Goal: Book appointment/travel/reservation

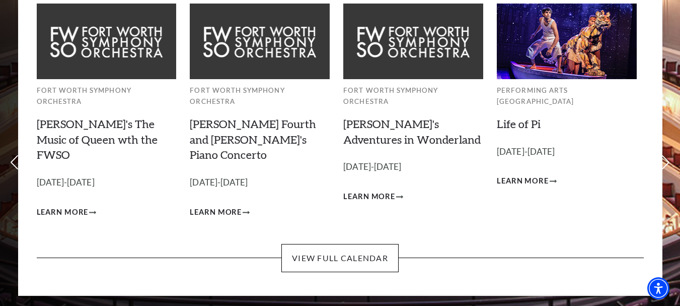
scroll to position [101, 0]
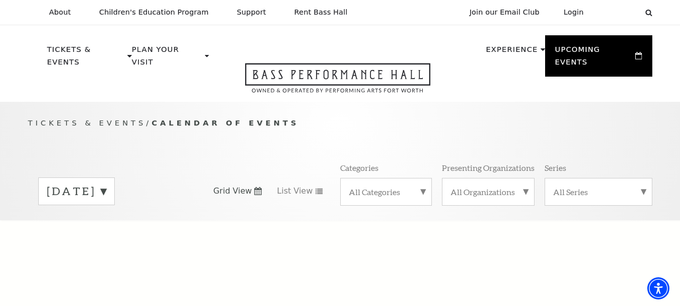
scroll to position [101, 0]
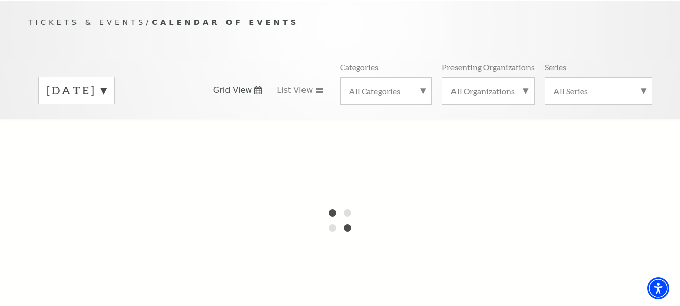
click at [115, 77] on div "August 2025" at bounding box center [76, 91] width 77 height 28
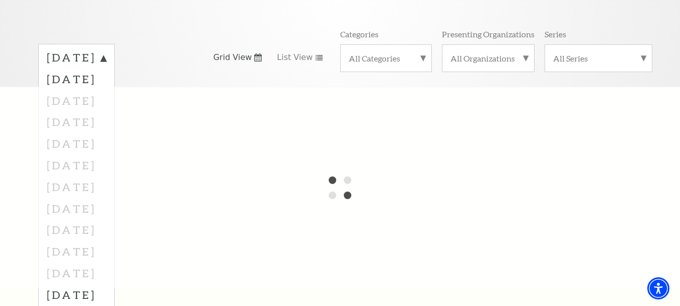
scroll to position [151, 0]
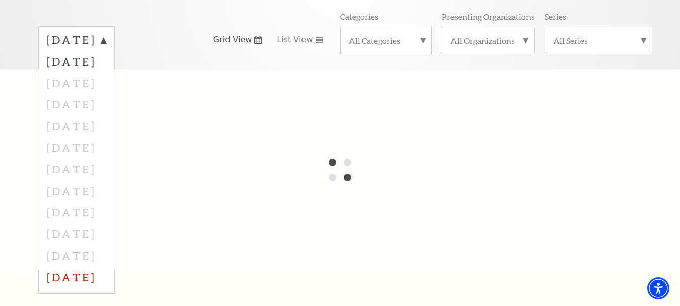
click at [77, 266] on label "July 2026" at bounding box center [76, 277] width 59 height 22
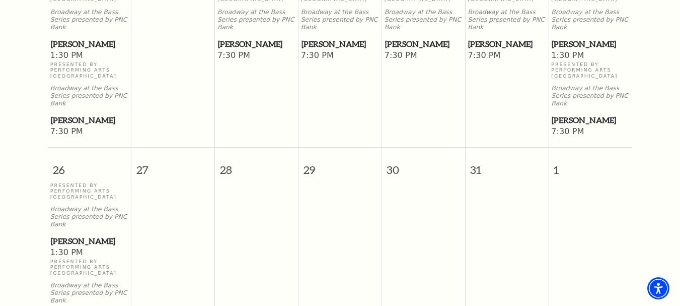
scroll to position [844, 0]
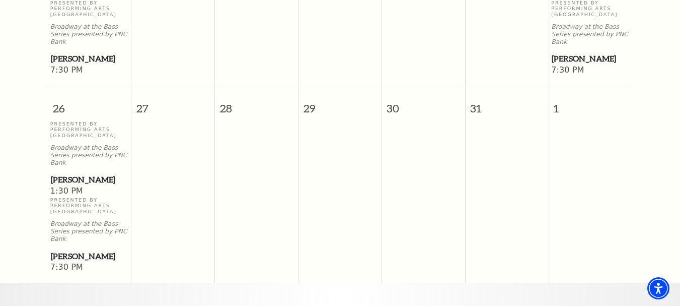
drag, startPoint x: 55, startPoint y: 194, endPoint x: 108, endPoint y: 237, distance: 67.6
drag, startPoint x: 61, startPoint y: 206, endPoint x: 84, endPoint y: 245, distance: 44.5
click at [102, 262] on span "7:30 PM" at bounding box center [89, 267] width 79 height 11
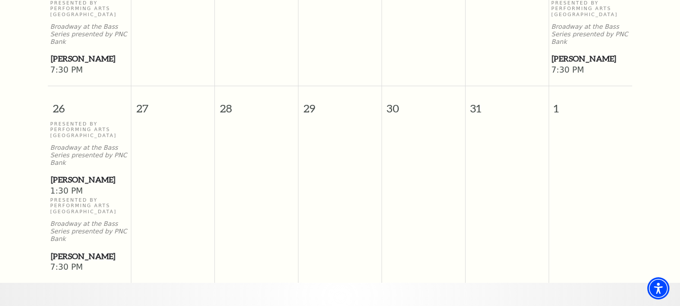
click at [76, 186] on span "1:30 PM" at bounding box center [89, 191] width 79 height 11
click at [76, 173] on span "[PERSON_NAME]" at bounding box center [90, 179] width 78 height 13
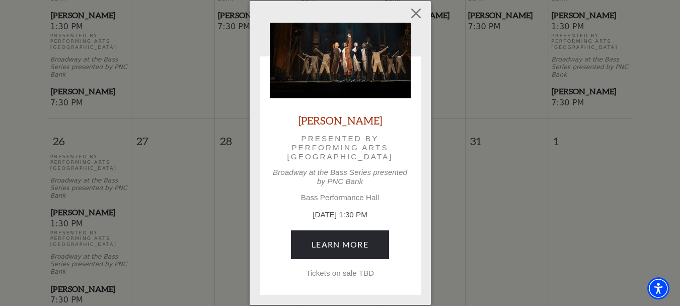
scroll to position [794, 0]
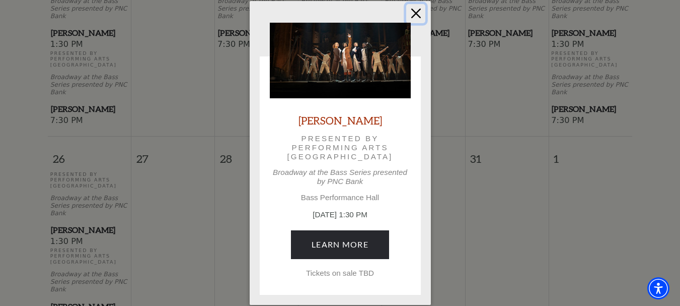
click at [415, 14] on button "Close" at bounding box center [415, 13] width 19 height 19
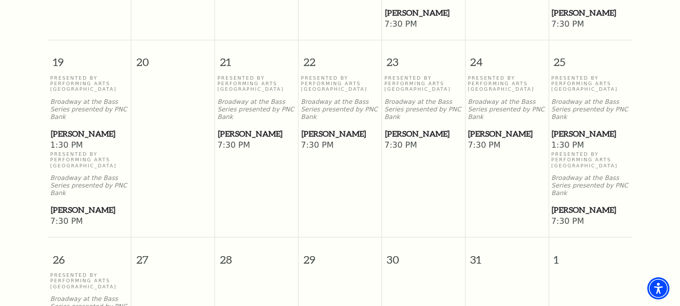
scroll to position [643, 0]
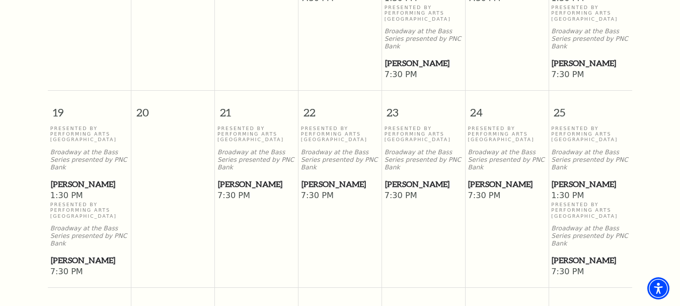
click at [599, 178] on span "[PERSON_NAME]" at bounding box center [591, 184] width 78 height 13
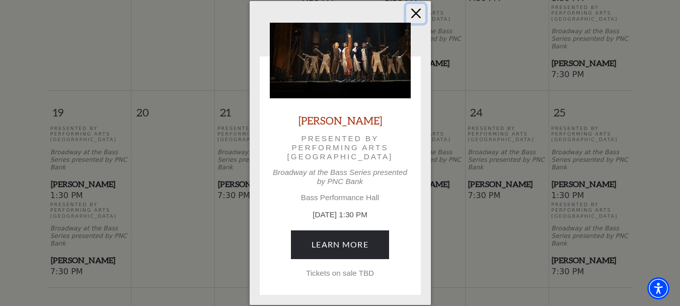
click at [416, 11] on button "Close" at bounding box center [415, 13] width 19 height 19
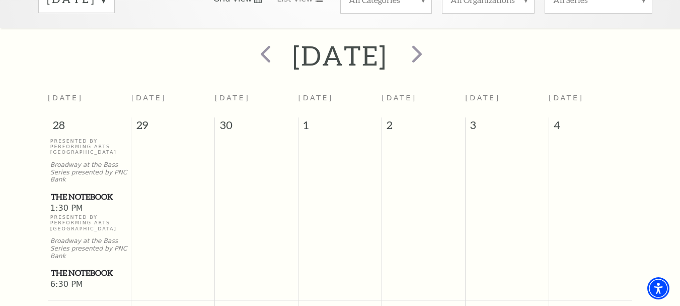
scroll to position [240, 0]
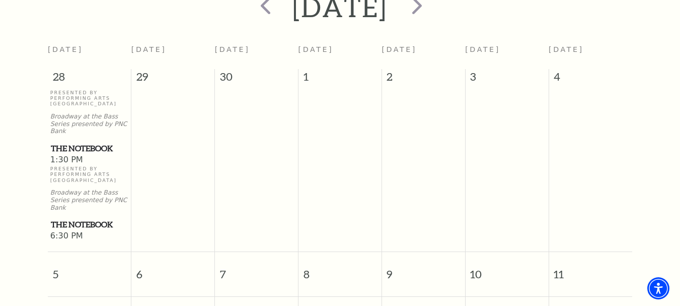
click at [79, 166] on p "Presented By Performing Arts Fort Worth" at bounding box center [89, 174] width 79 height 17
click at [80, 142] on span "The Notebook" at bounding box center [90, 148] width 78 height 13
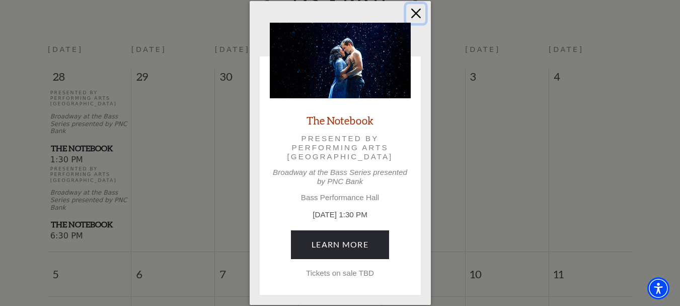
click at [421, 11] on button "Close" at bounding box center [415, 13] width 19 height 19
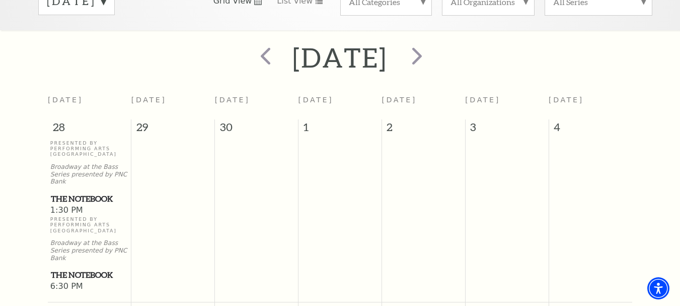
scroll to position [139, 0]
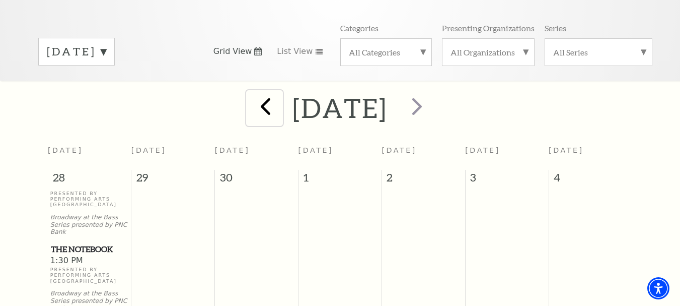
click at [251, 96] on span "prev" at bounding box center [265, 106] width 29 height 29
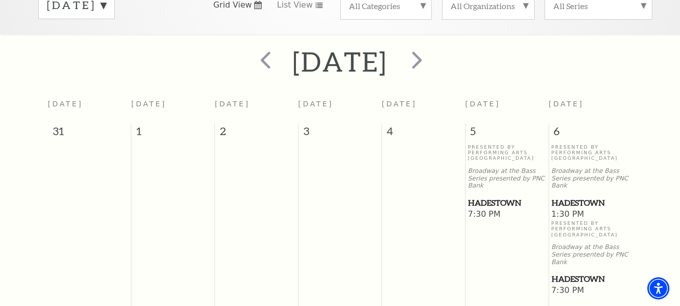
scroll to position [190, 0]
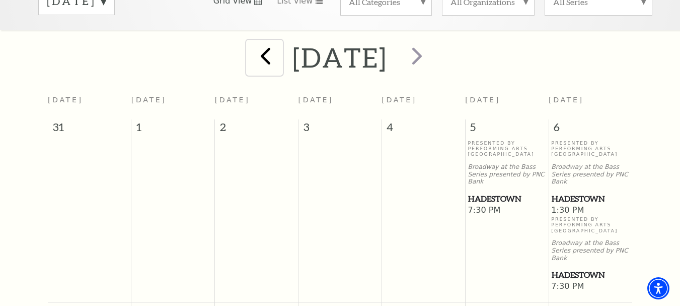
click at [251, 46] on span "prev" at bounding box center [265, 55] width 29 height 29
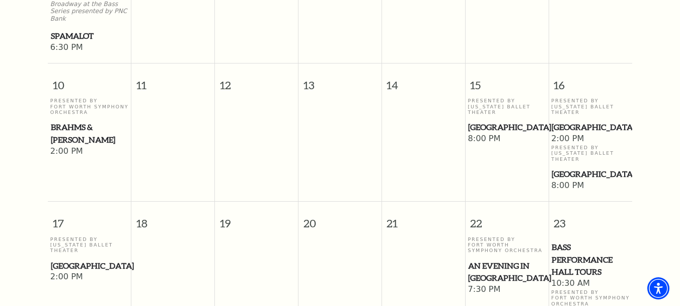
scroll to position [643, 0]
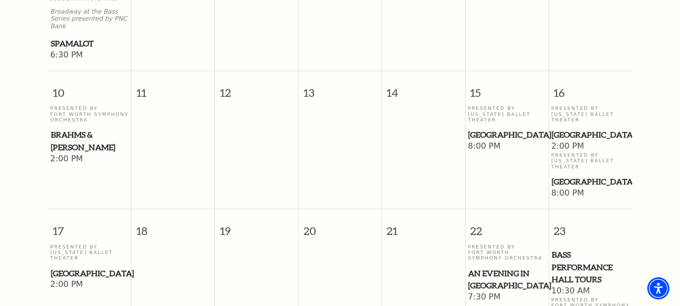
click at [579, 175] on span "[GEOGRAPHIC_DATA]" at bounding box center [591, 181] width 78 height 13
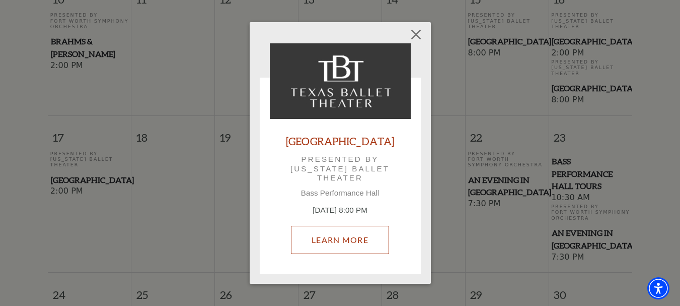
scroll to position [693, 0]
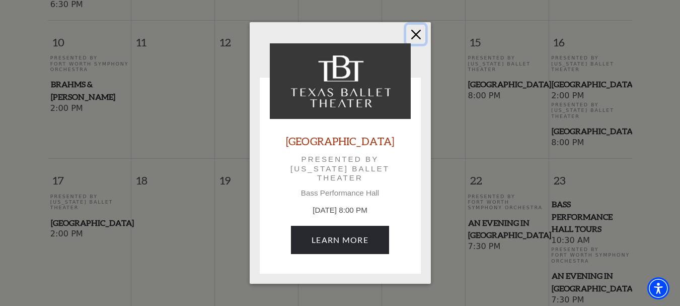
click at [420, 31] on button "Close" at bounding box center [415, 34] width 19 height 19
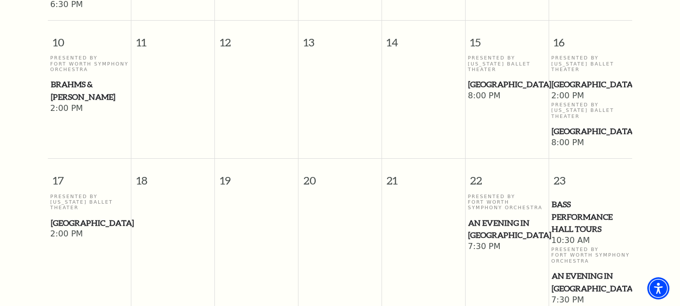
scroll to position [643, 0]
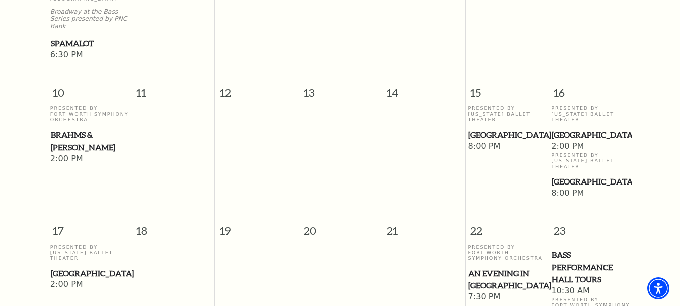
click at [572, 128] on span "[GEOGRAPHIC_DATA]" at bounding box center [591, 134] width 78 height 13
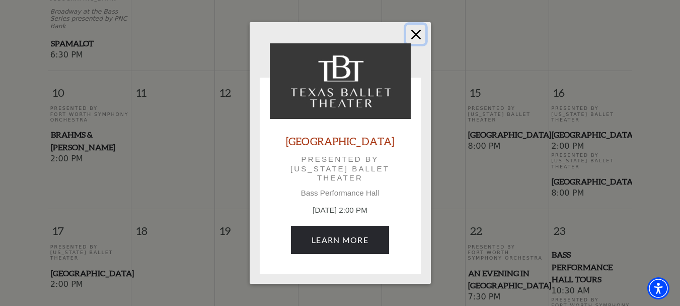
click at [417, 35] on button "Close" at bounding box center [415, 34] width 19 height 19
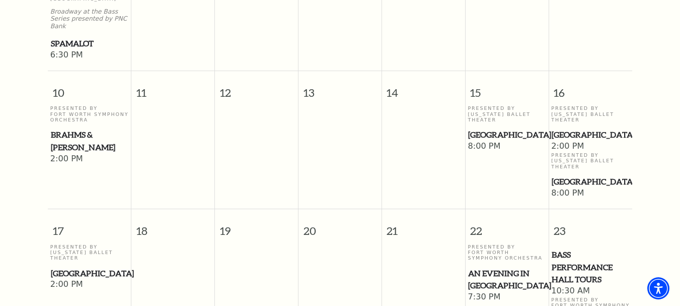
click at [575, 175] on span "[GEOGRAPHIC_DATA]" at bounding box center [591, 181] width 78 height 13
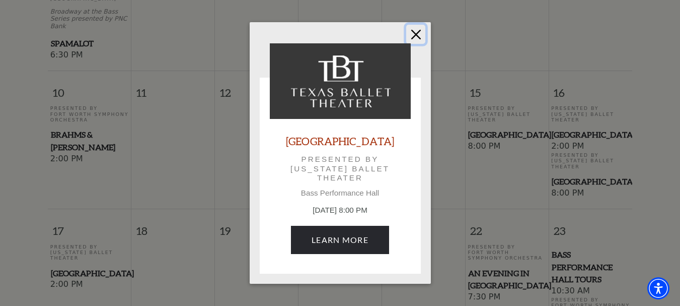
click at [415, 34] on button "Close" at bounding box center [415, 34] width 19 height 19
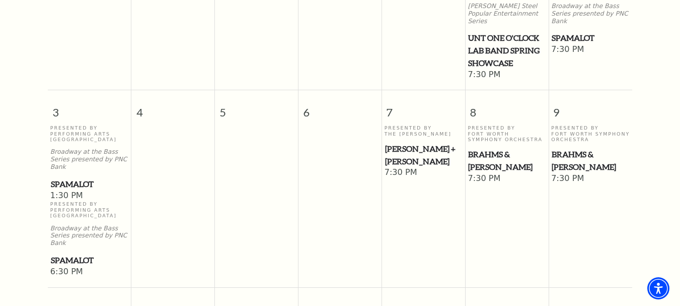
scroll to position [442, 0]
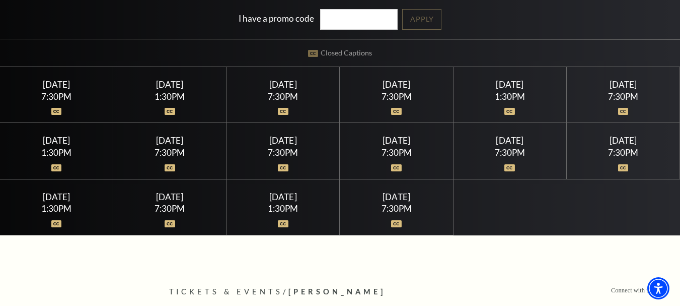
scroll to position [252, 0]
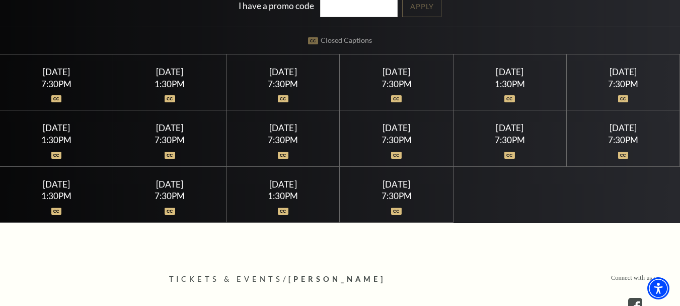
click at [393, 192] on div "7:30PM" at bounding box center [396, 195] width 89 height 9
drag, startPoint x: 394, startPoint y: 211, endPoint x: 450, endPoint y: 245, distance: 65.5
click at [394, 212] on img at bounding box center [396, 210] width 11 height 7
click at [427, 200] on div at bounding box center [396, 205] width 89 height 10
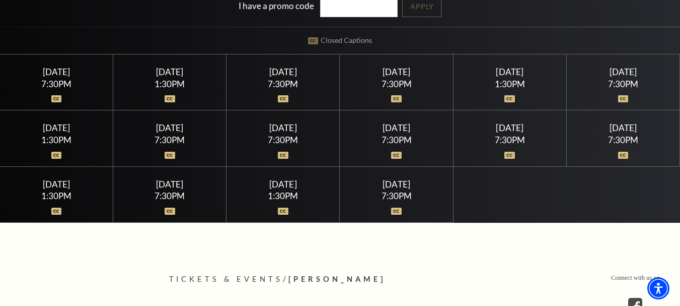
click at [399, 193] on div "7:30PM" at bounding box center [396, 195] width 89 height 9
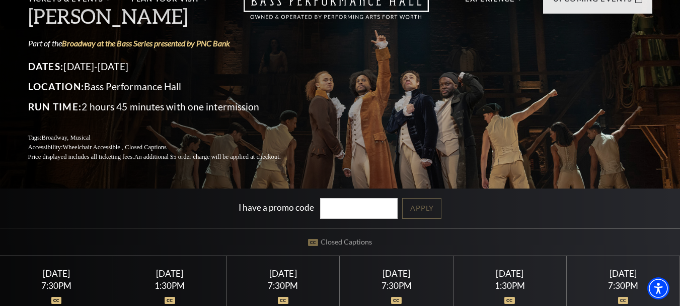
scroll to position [201, 0]
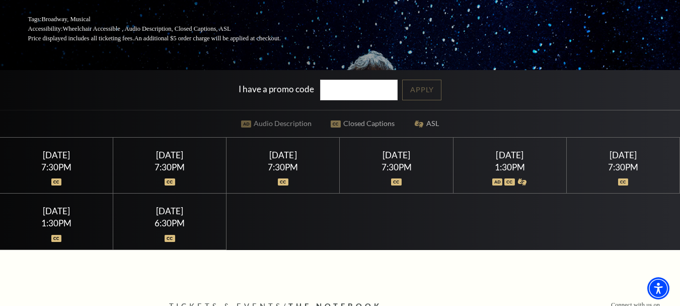
scroll to position [151, 0]
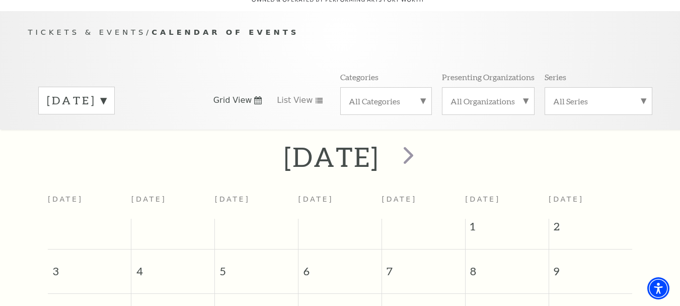
scroll to position [89, 0]
click at [423, 148] on span "next" at bounding box center [408, 156] width 29 height 29
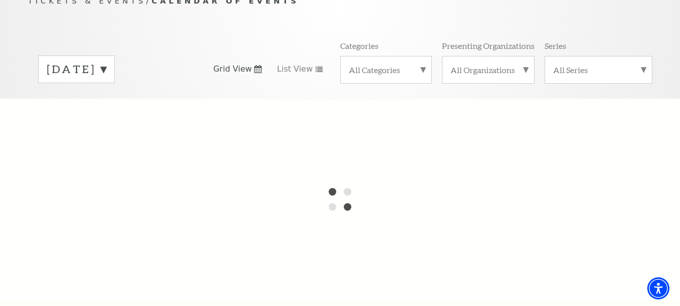
scroll to position [139, 0]
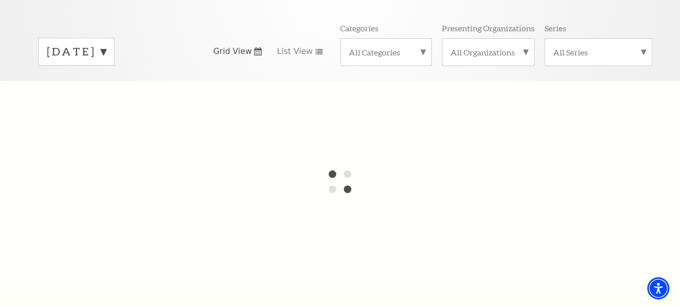
click at [115, 38] on div "August 2025" at bounding box center [76, 52] width 77 height 28
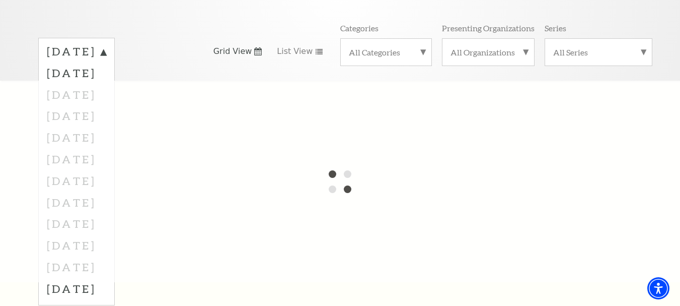
click at [101, 257] on div at bounding box center [340, 181] width 680 height 201
click at [101, 254] on div at bounding box center [340, 181] width 680 height 201
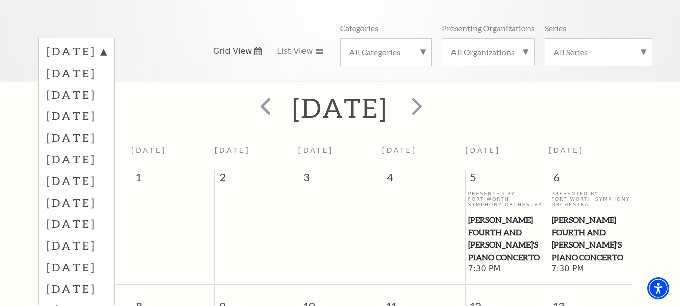
scroll to position [89, 0]
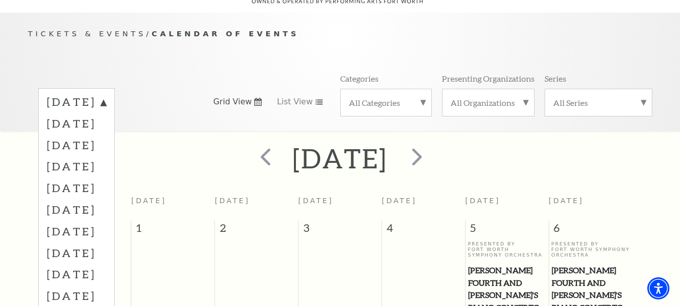
click at [553, 140] on div "September 2025" at bounding box center [340, 158] width 680 height 36
click at [106, 94] on label "August 2025" at bounding box center [76, 103] width 59 height 18
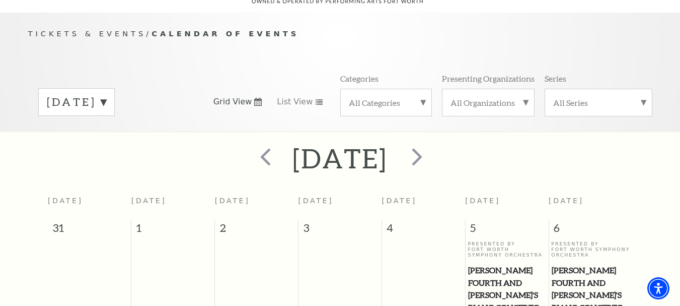
click at [106, 94] on label "September 2025" at bounding box center [76, 102] width 59 height 16
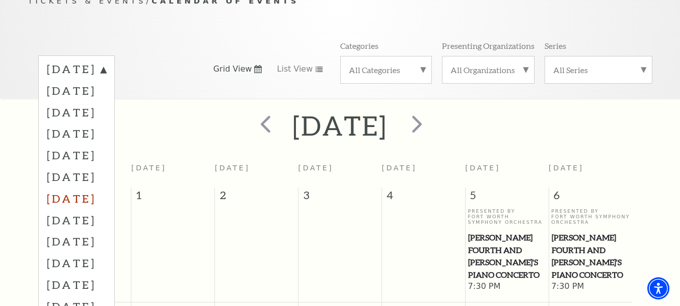
scroll to position [139, 0]
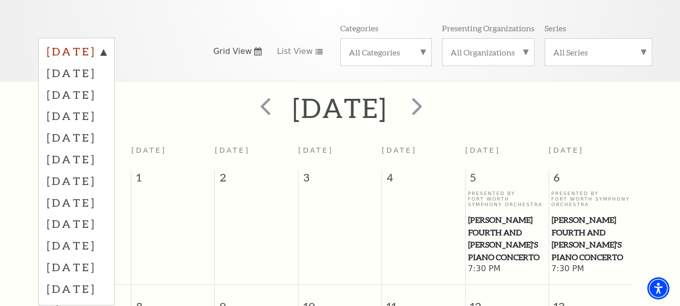
click at [106, 44] on label "August 2025" at bounding box center [76, 53] width 59 height 18
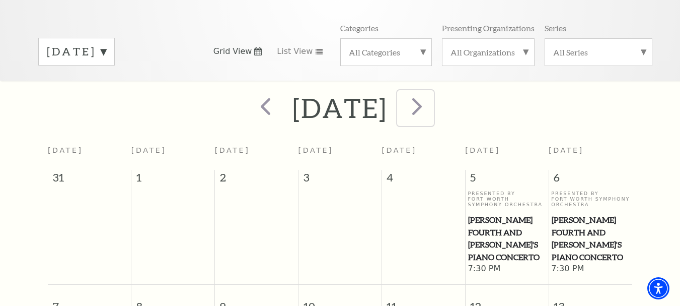
click at [431, 95] on span "next" at bounding box center [417, 106] width 29 height 29
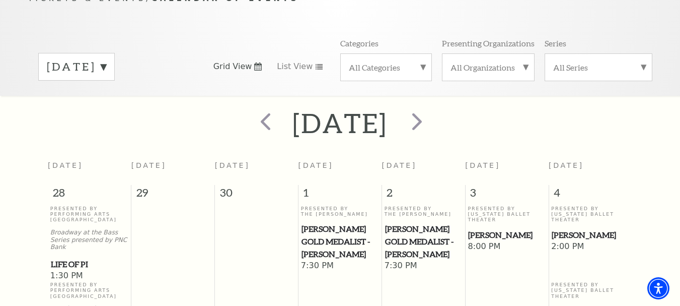
scroll to position [89, 0]
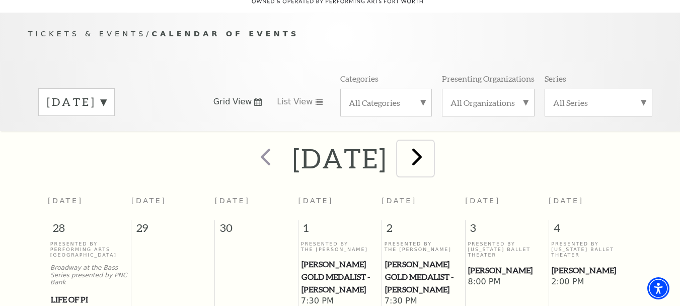
click at [431, 144] on span "next" at bounding box center [417, 156] width 29 height 29
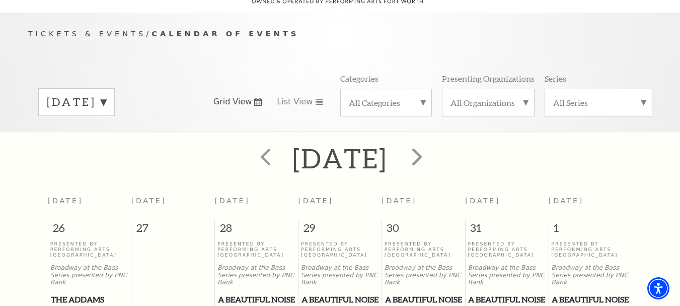
click at [104, 94] on label "November 2025" at bounding box center [76, 102] width 59 height 16
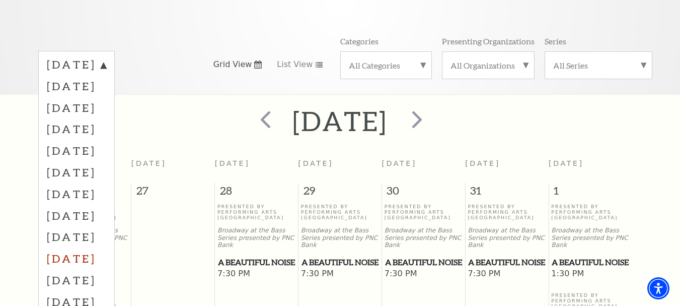
scroll to position [190, 0]
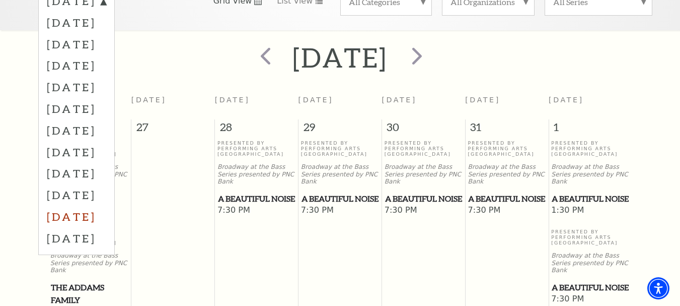
click at [88, 205] on label "June 2026" at bounding box center [76, 216] width 59 height 22
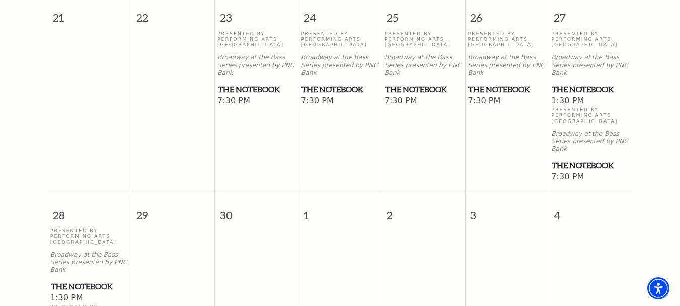
scroll to position [794, 0]
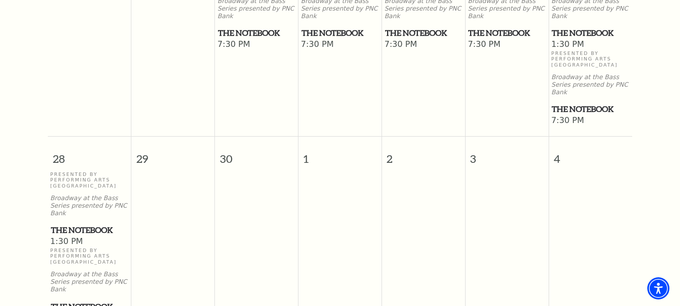
click at [89, 224] on span "The Notebook" at bounding box center [90, 230] width 78 height 13
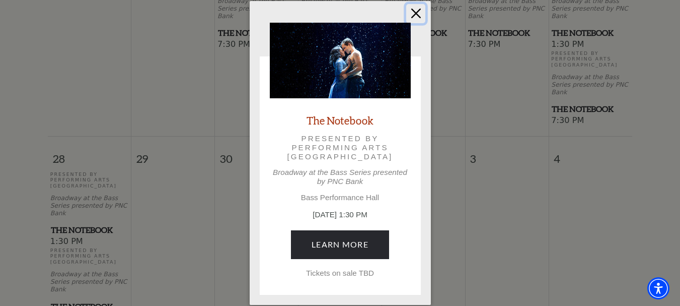
click at [416, 17] on button "Close" at bounding box center [415, 13] width 19 height 19
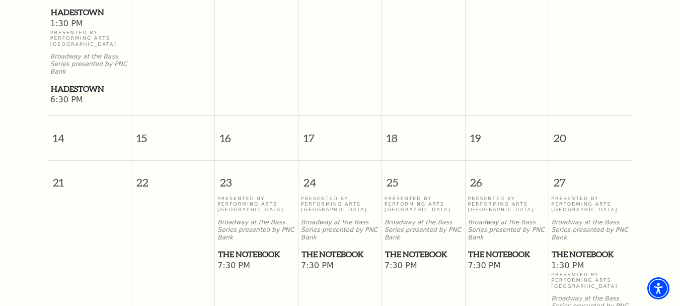
scroll to position [542, 0]
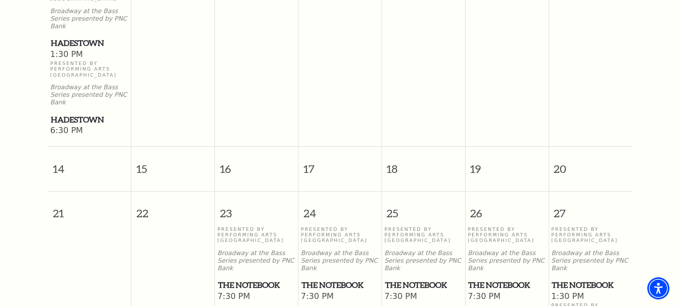
click at [252, 291] on span "7:30 PM" at bounding box center [256, 296] width 78 height 11
click at [252, 249] on p "Broadway at the Bass Series presented by PNC Bank" at bounding box center [256, 260] width 78 height 22
click at [260, 191] on span "23" at bounding box center [256, 208] width 83 height 35
click at [215, 226] on td "Presented By Performing Arts Fort Worth Broadway at the Bass Series presented b…" at bounding box center [257, 302] width 84 height 152
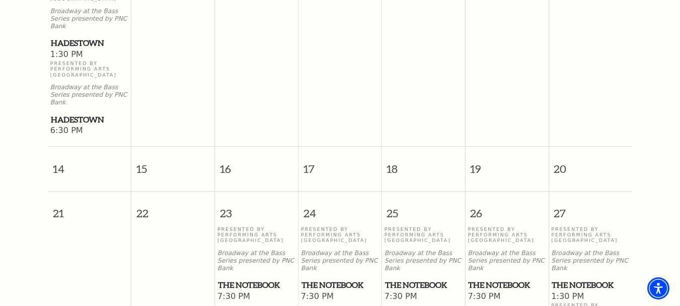
click at [251, 278] on span "The Notebook" at bounding box center [256, 284] width 77 height 13
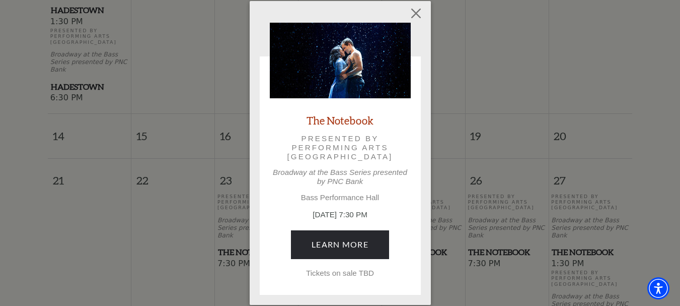
scroll to position [593, 0]
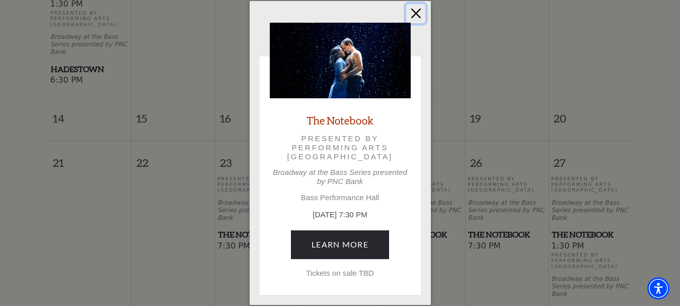
click at [411, 11] on button "Close" at bounding box center [415, 13] width 19 height 19
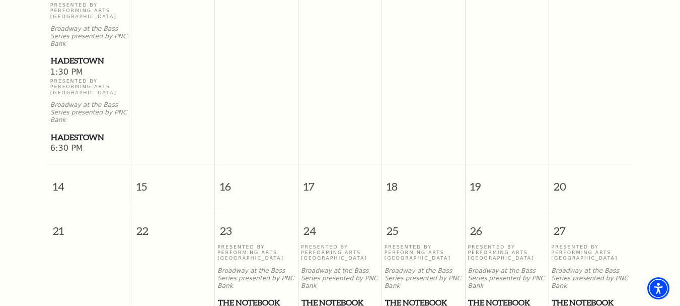
scroll to position [492, 0]
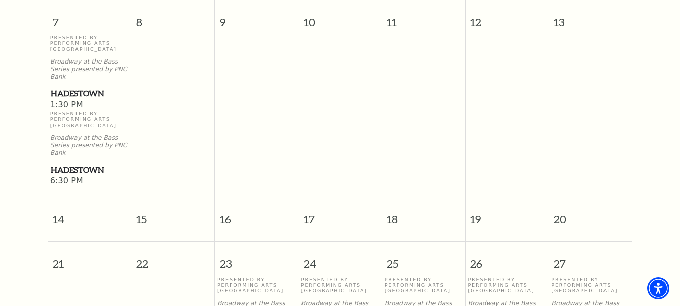
click at [68, 87] on span "Hadestown" at bounding box center [90, 93] width 78 height 13
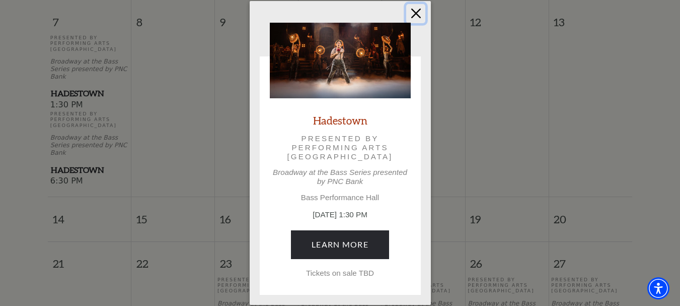
click at [417, 12] on button "Close" at bounding box center [415, 13] width 19 height 19
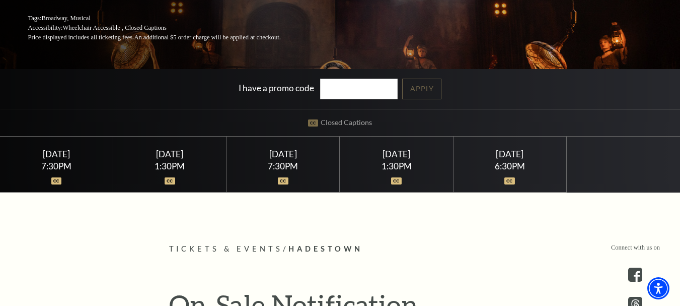
scroll to position [201, 0]
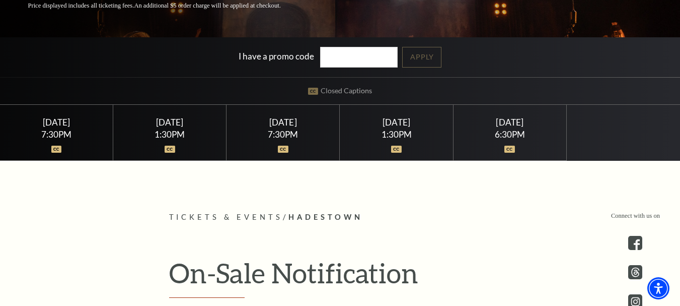
click at [500, 124] on div "[DATE]" at bounding box center [509, 122] width 89 height 11
click at [509, 142] on div at bounding box center [509, 143] width 89 height 10
click at [512, 153] on img at bounding box center [509, 149] width 11 height 7
click at [511, 149] on img at bounding box center [509, 149] width 11 height 7
